Goal: Find specific page/section: Find specific page/section

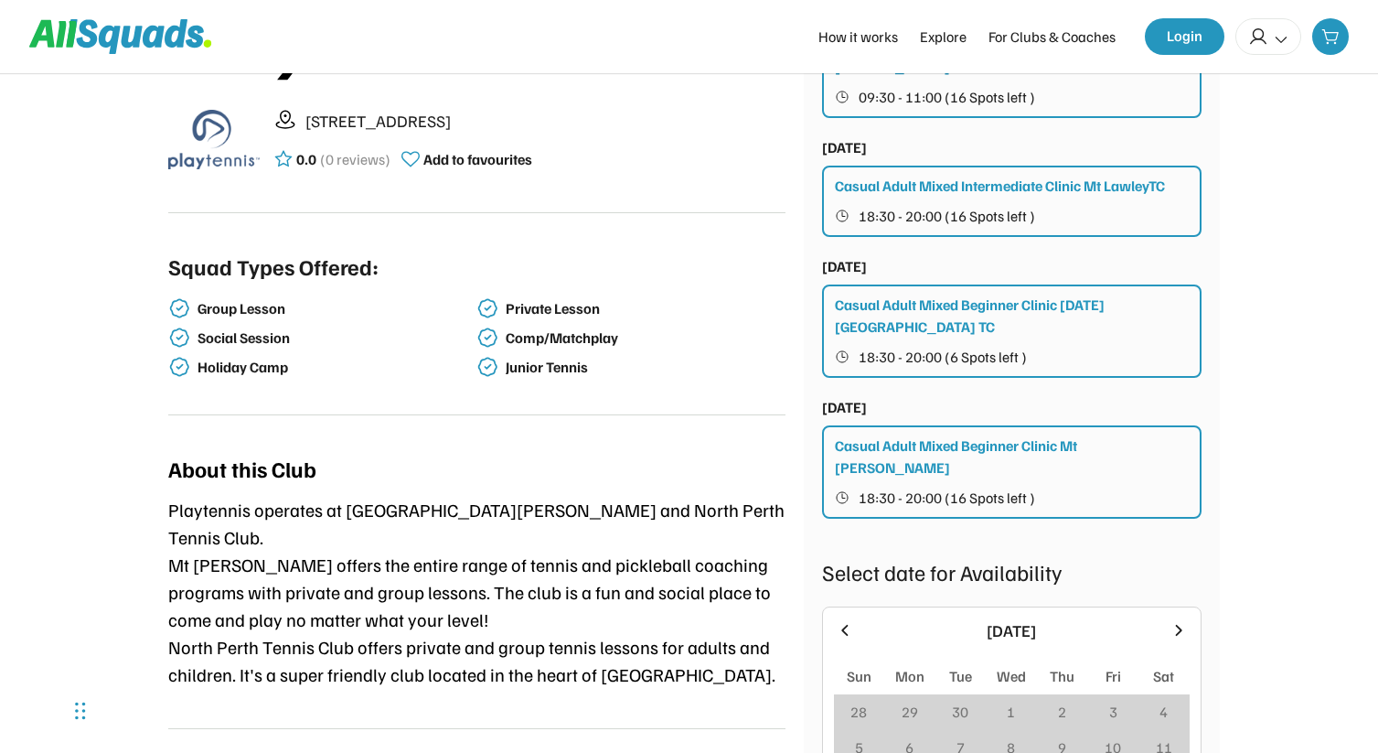
scroll to position [452, 0]
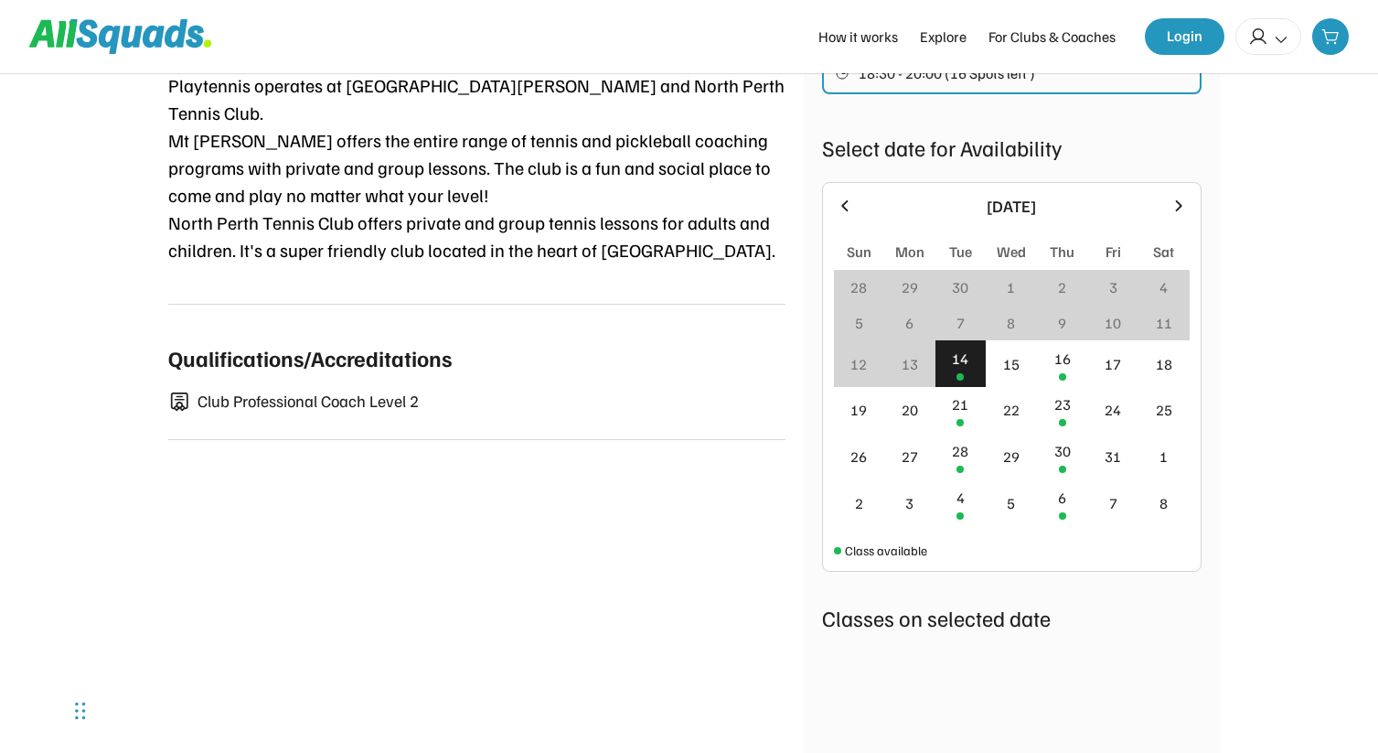
scroll to position [862, 0]
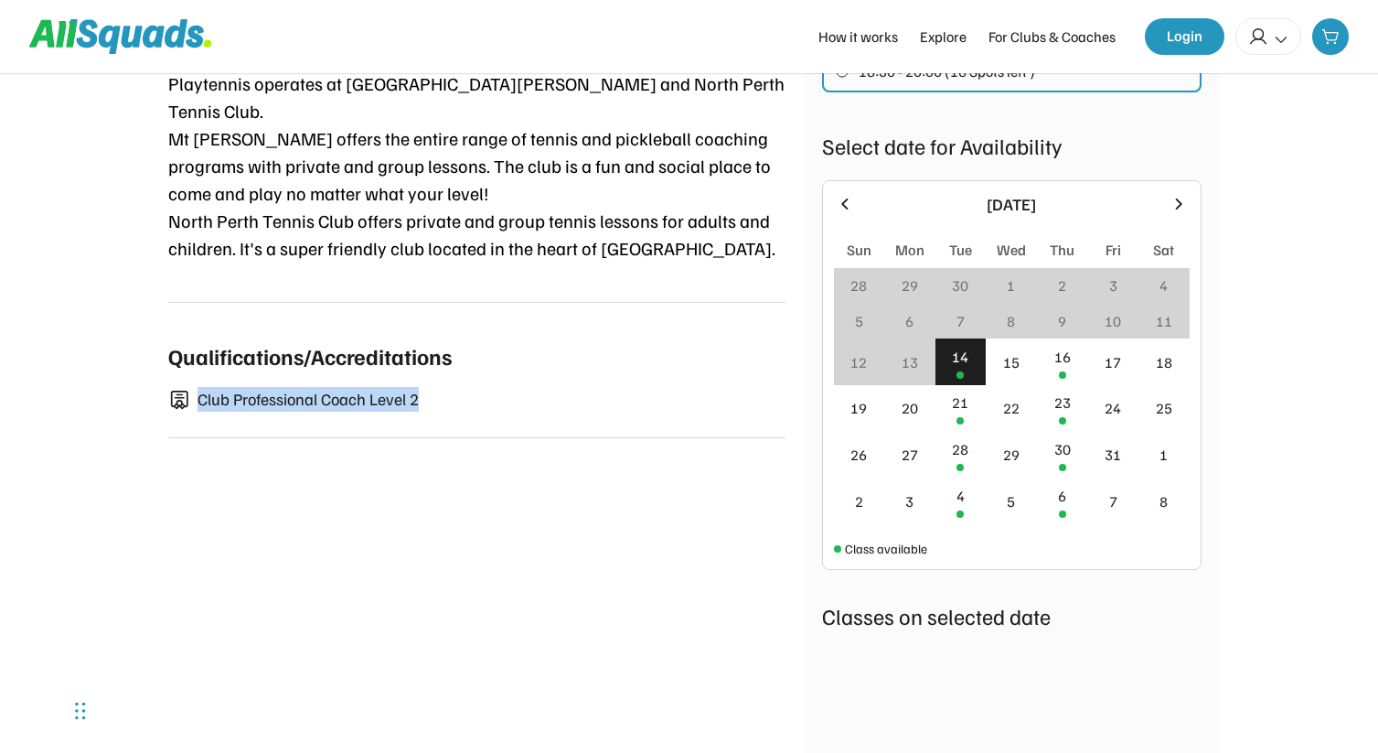
drag, startPoint x: 423, startPoint y: 371, endPoint x: 198, endPoint y: 367, distance: 225.0
click at [198, 387] on div "Club Professional Coach Level 2" at bounding box center [492, 399] width 588 height 25
copy div "Club Professional Coach Level 2"
click at [1108, 338] on div "17" at bounding box center [1112, 361] width 51 height 47
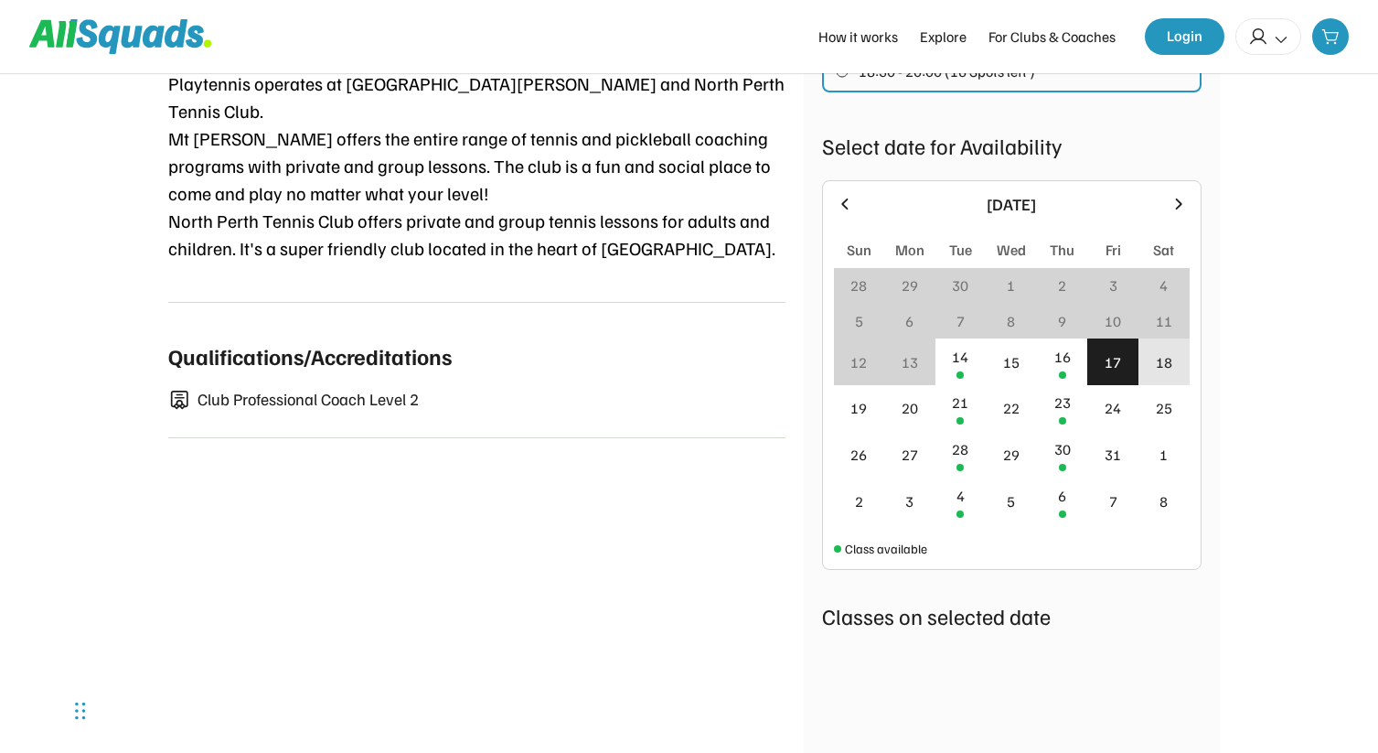
click at [1154, 338] on div "18" at bounding box center [1164, 361] width 51 height 47
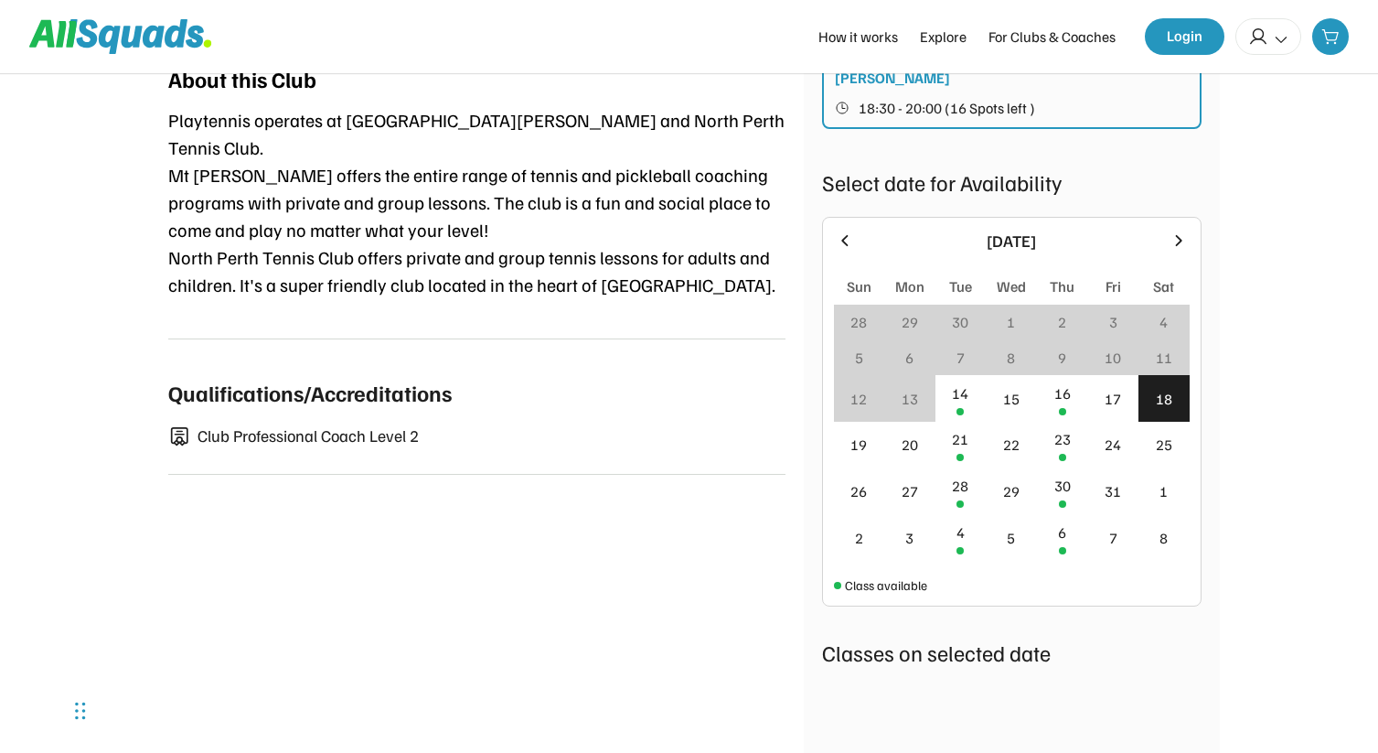
scroll to position [844, 0]
